Goal: Task Accomplishment & Management: Complete application form

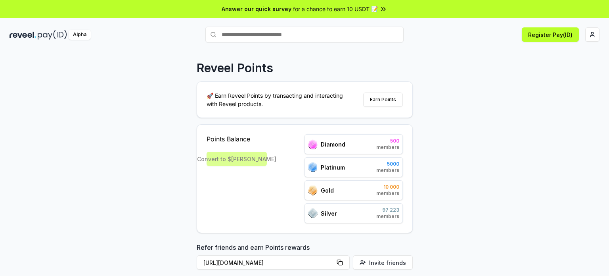
click at [257, 115] on span "members" at bounding box center [388, 147] width 23 height 6
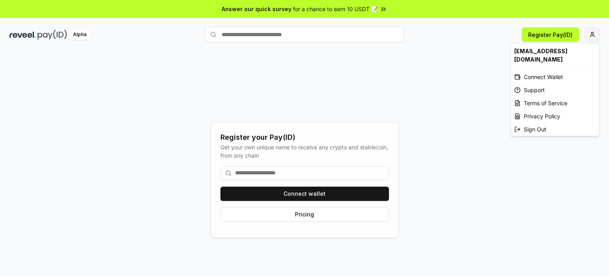
click at [595, 31] on html "Answer our quick survey for a chance to earn 10 USDT 📝 Alpha Register Pay(ID) R…" at bounding box center [304, 138] width 609 height 276
click at [538, 70] on div "Connect Wallet" at bounding box center [555, 76] width 88 height 13
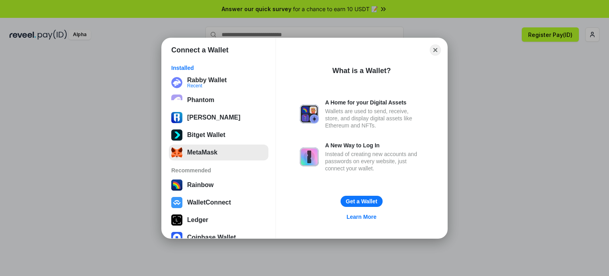
click at [203, 152] on button "MetaMask" at bounding box center [219, 152] width 100 height 16
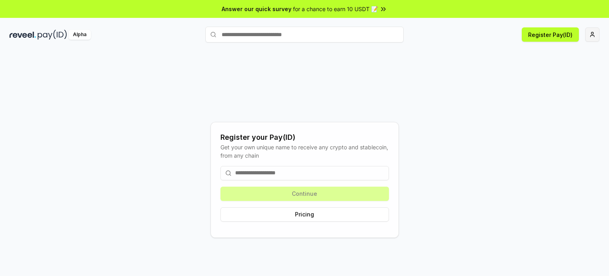
click at [592, 34] on html "Answer our quick survey for a chance to earn 10 USDT 📝 Alpha Register Pay(ID) R…" at bounding box center [304, 138] width 609 height 276
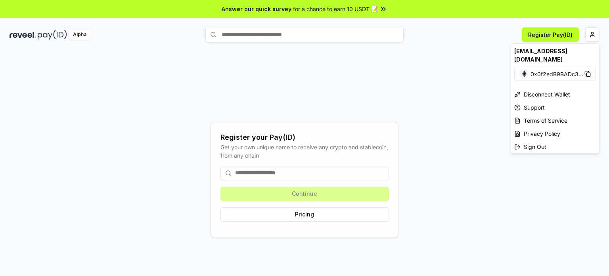
click at [46, 36] on html "Answer our quick survey for a chance to earn 10 USDT 📝 Alpha Register Pay(ID) R…" at bounding box center [304, 138] width 609 height 276
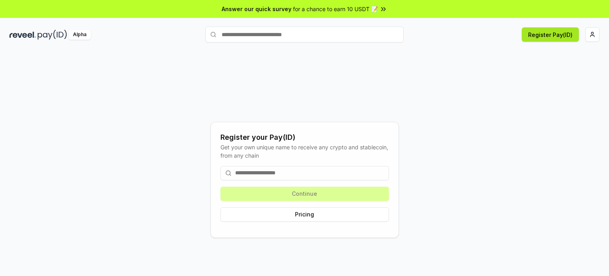
click at [548, 35] on button "Register Pay(ID)" at bounding box center [550, 34] width 57 height 14
click at [586, 29] on html "Answer our quick survey for a chance to earn 10 USDT 📝 Alpha Register Pay(ID) R…" at bounding box center [304, 138] width 609 height 276
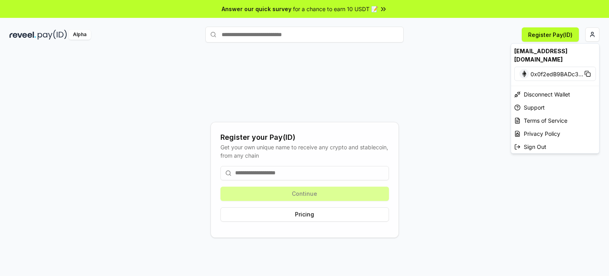
click at [28, 39] on html "Answer our quick survey for a chance to earn 10 USDT 📝 Alpha Register Pay(ID) R…" at bounding box center [304, 138] width 609 height 276
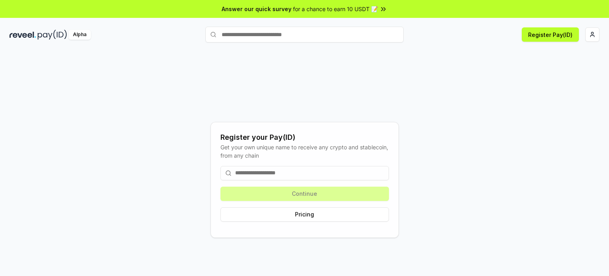
click at [27, 40] on div "Alpha Register Pay(ID)" at bounding box center [304, 34] width 609 height 21
click at [33, 38] on img at bounding box center [23, 35] width 27 height 10
click at [56, 35] on img at bounding box center [52, 35] width 29 height 10
click at [78, 37] on div "Alpha" at bounding box center [80, 35] width 22 height 10
click at [317, 212] on button "Pricing" at bounding box center [305, 214] width 169 height 14
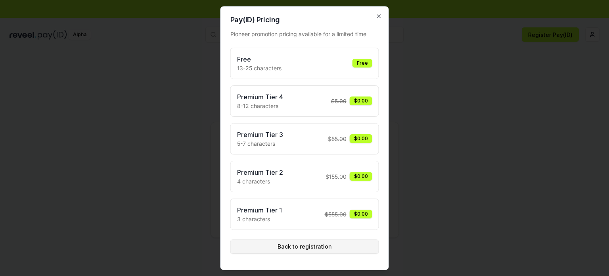
click at [318, 248] on button "Back to registration" at bounding box center [305, 246] width 149 height 14
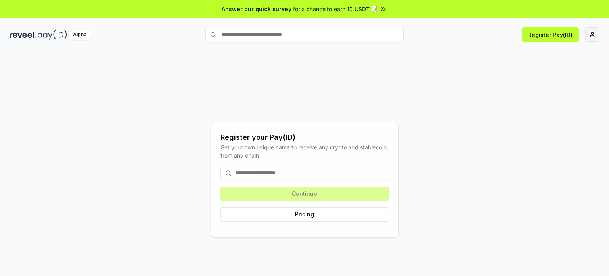
click at [590, 33] on html "Answer our quick survey for a chance to earn 10 USDT 📝 Alpha Register Pay(ID) R…" at bounding box center [304, 138] width 609 height 276
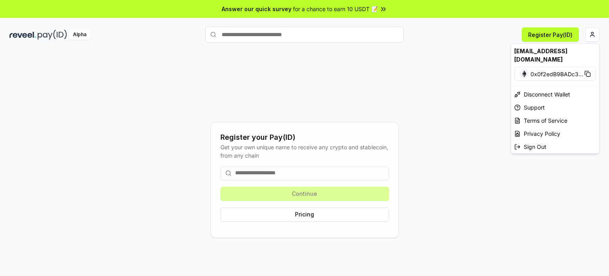
click at [79, 34] on html "Answer our quick survey for a chance to earn 10 USDT 📝 Alpha Register Pay(ID) R…" at bounding box center [304, 138] width 609 height 276
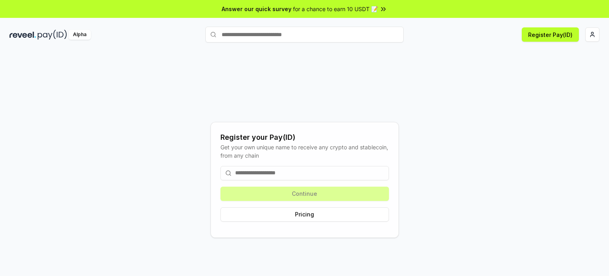
click at [79, 34] on div "Alpha" at bounding box center [80, 35] width 22 height 10
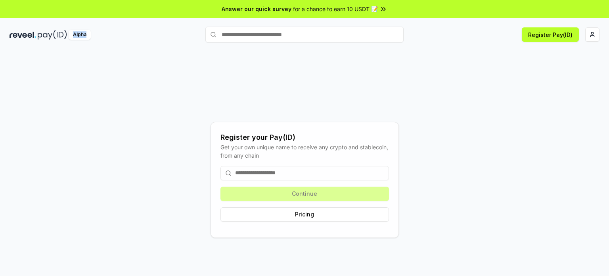
click at [34, 38] on img at bounding box center [23, 35] width 27 height 10
click at [296, 10] on span "for a chance to earn 10 USDT 📝" at bounding box center [335, 9] width 85 height 8
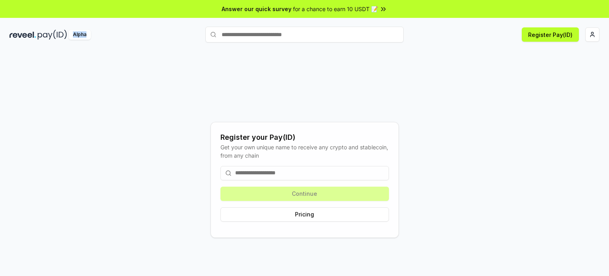
click at [601, 33] on div "Alpha Register Pay(ID)" at bounding box center [304, 34] width 609 height 21
click at [334, 210] on button "Pricing" at bounding box center [305, 214] width 169 height 14
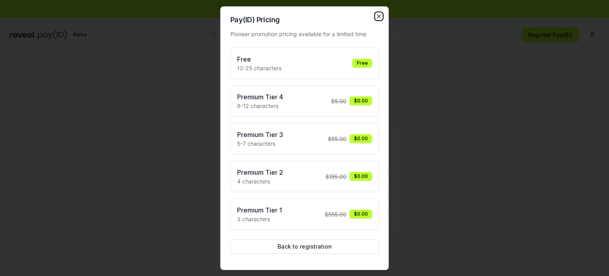
click at [379, 19] on icon "button" at bounding box center [379, 16] width 6 height 6
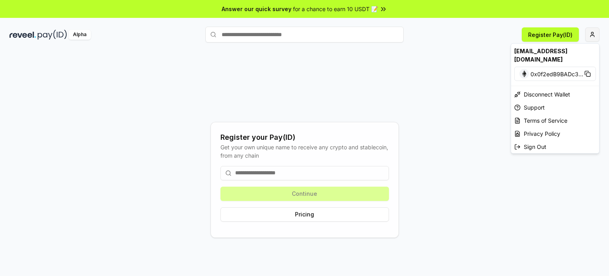
click at [592, 34] on html "Answer our quick survey for a chance to earn 10 USDT 📝 Alpha Register Pay(ID) R…" at bounding box center [304, 138] width 609 height 276
click at [546, 88] on div "Disconnect Wallet" at bounding box center [555, 94] width 88 height 13
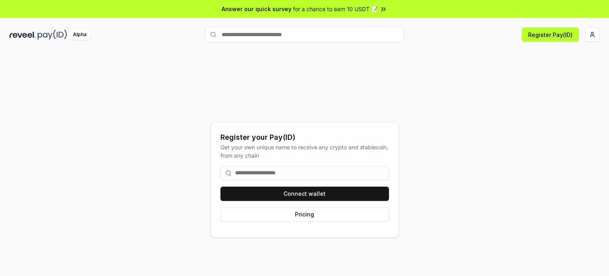
click at [275, 173] on input at bounding box center [305, 173] width 169 height 14
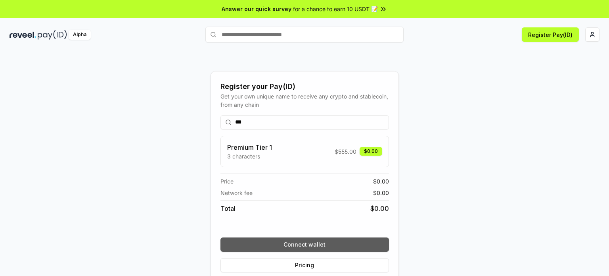
click at [305, 244] on button "Connect wallet" at bounding box center [305, 244] width 169 height 14
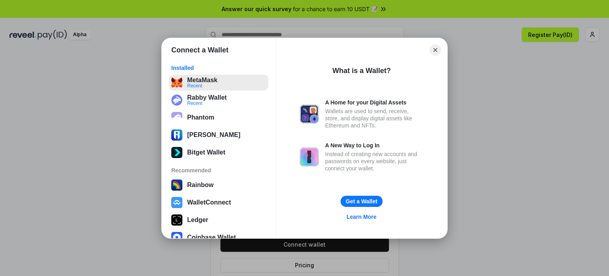
click at [220, 85] on button "MetaMask Recent" at bounding box center [219, 83] width 100 height 16
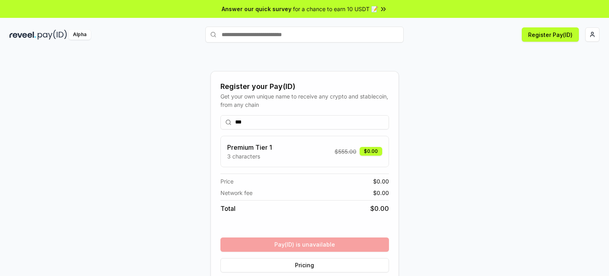
click at [278, 122] on input "***" at bounding box center [305, 122] width 169 height 14
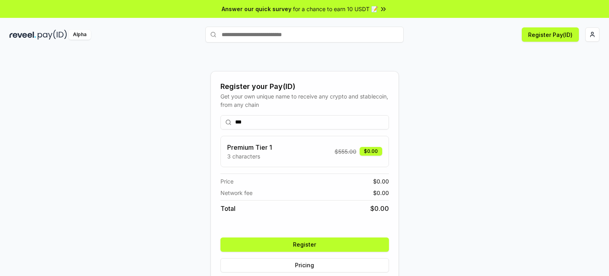
type input "***"
click at [321, 248] on button "Register" at bounding box center [305, 244] width 169 height 14
type input "***"
click at [314, 246] on button "Register" at bounding box center [305, 244] width 169 height 14
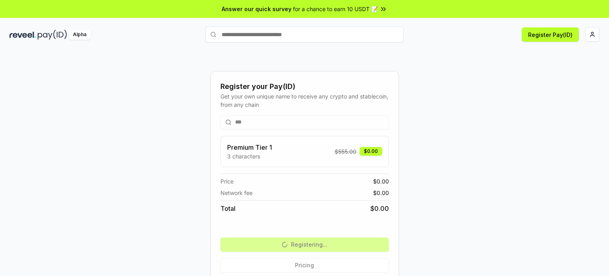
click at [568, 121] on div "Register your Pay(ID) Get your own unique name to receive any crypto and stable…" at bounding box center [305, 180] width 590 height 238
click at [565, 37] on button "Register Pay(ID)" at bounding box center [550, 34] width 57 height 14
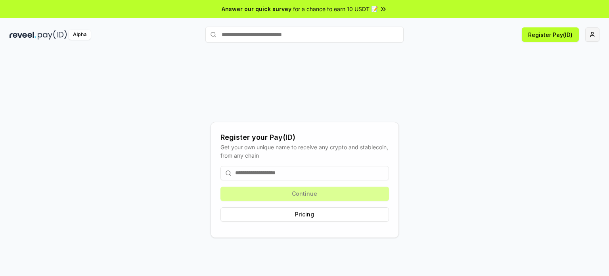
click at [592, 35] on html "Answer our quick survey for a chance to earn 10 USDT 📝 Alpha Register Pay(ID) R…" at bounding box center [304, 138] width 609 height 276
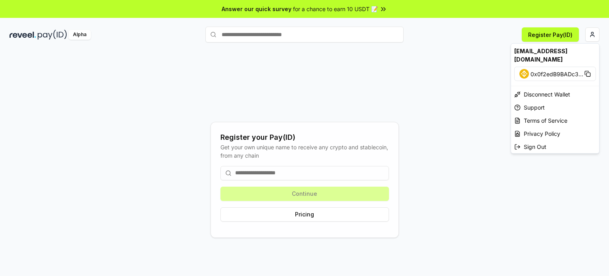
click at [302, 166] on html "Answer our quick survey for a chance to earn 10 USDT 📝 Alpha Register Pay(ID) R…" at bounding box center [304, 138] width 609 height 276
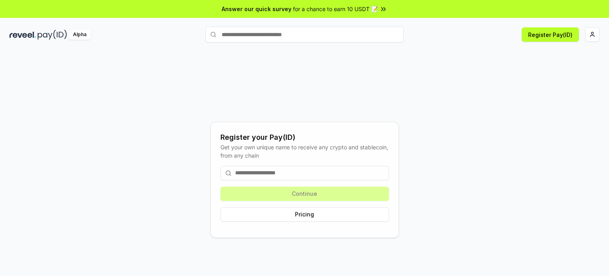
click at [298, 175] on input at bounding box center [305, 173] width 169 height 14
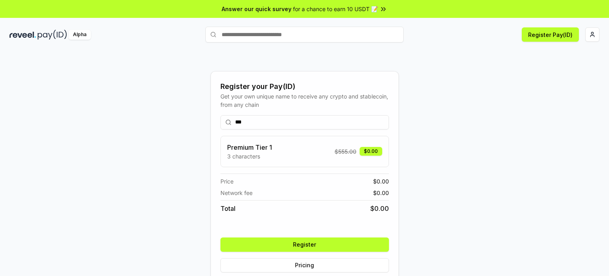
type input "***"
click at [298, 241] on button "Register" at bounding box center [305, 244] width 169 height 14
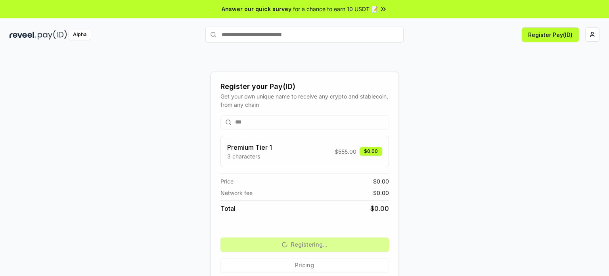
click at [56, 36] on img at bounding box center [52, 35] width 29 height 10
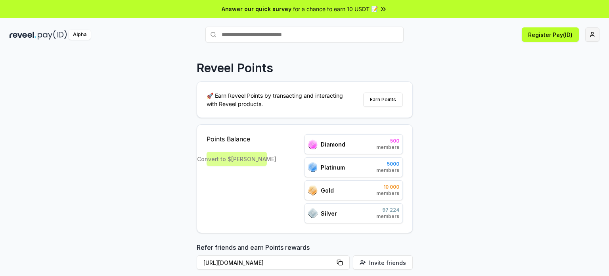
click at [595, 33] on html "Answer our quick survey for a chance to earn 10 USDT 📝 Alpha Register Pay(ID) R…" at bounding box center [304, 138] width 609 height 276
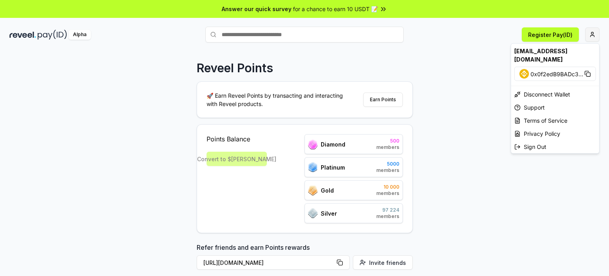
click at [595, 33] on html "Answer our quick survey for a chance to earn 10 USDT 📝 Alpha Register Pay(ID) R…" at bounding box center [304, 138] width 609 height 276
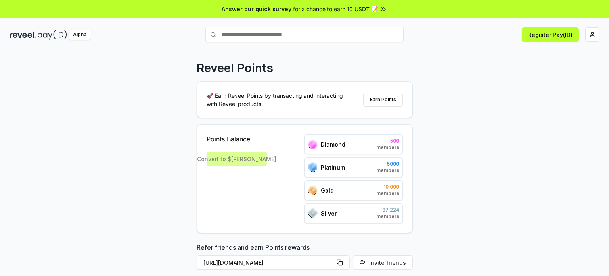
click at [431, 175] on div "Reveel Points 🚀 Earn Reveel Points by transacting and interacting with Reveel p…" at bounding box center [304, 172] width 609 height 254
click at [382, 104] on button "Earn Points" at bounding box center [383, 99] width 40 height 14
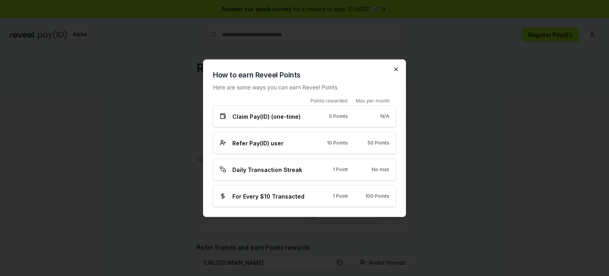
click at [397, 71] on icon "button" at bounding box center [396, 69] width 6 height 6
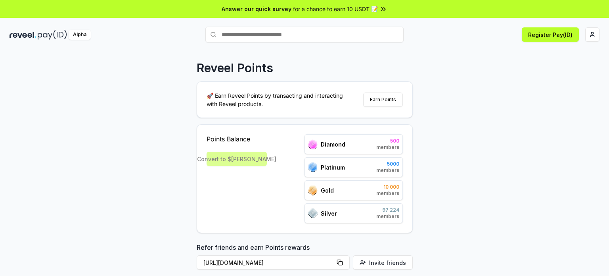
click at [263, 37] on input "text" at bounding box center [305, 35] width 198 height 16
type input "**********"
click at [391, 33] on icon at bounding box center [393, 34] width 5 height 5
click at [549, 115] on div "Reveel Points 🚀 Earn Reveel Points by transacting and interacting with Reveel p…" at bounding box center [304, 172] width 609 height 254
click at [391, 146] on span "members" at bounding box center [388, 147] width 23 height 6
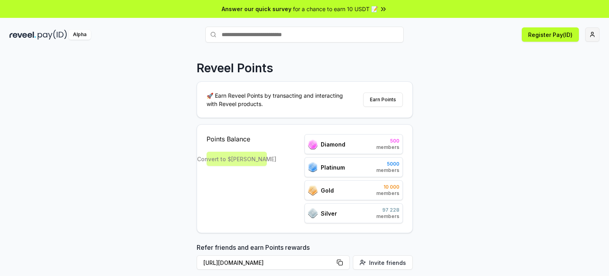
click at [589, 30] on html "Answer our quick survey for a chance to earn 10 USDT 📝 Alpha Register Pay(ID) R…" at bounding box center [304, 138] width 609 height 276
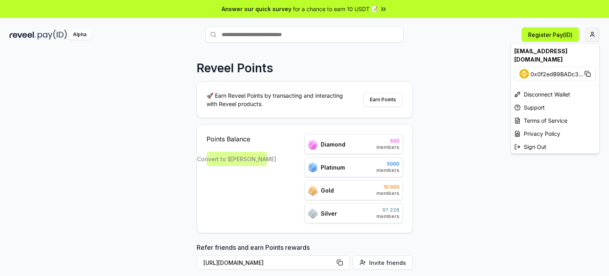
click at [589, 30] on html "Answer our quick survey for a chance to earn 10 USDT 📝 Alpha Register Pay(ID) R…" at bounding box center [304, 138] width 609 height 276
